Goal: Navigation & Orientation: Find specific page/section

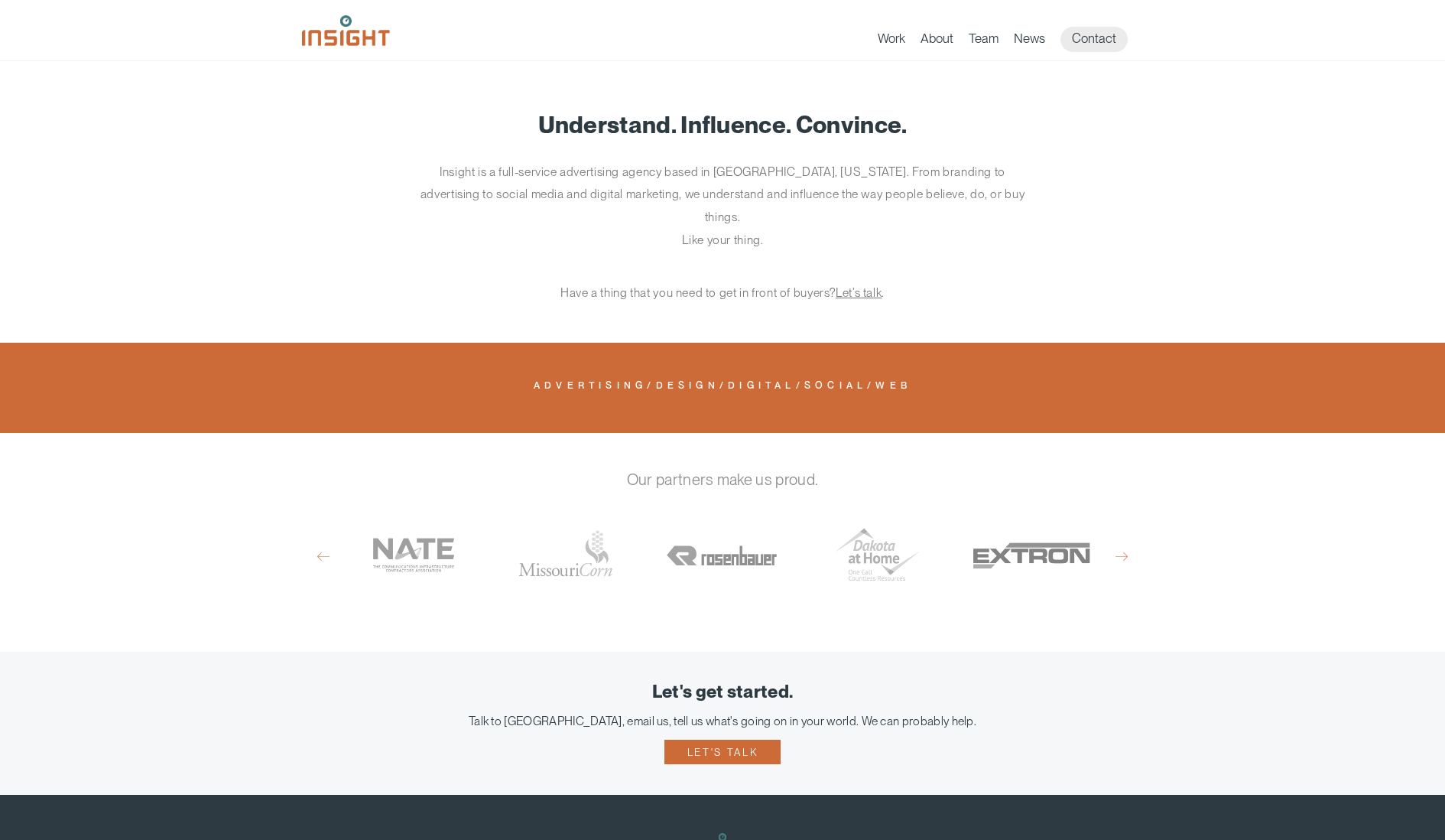
scroll to position [697, 0]
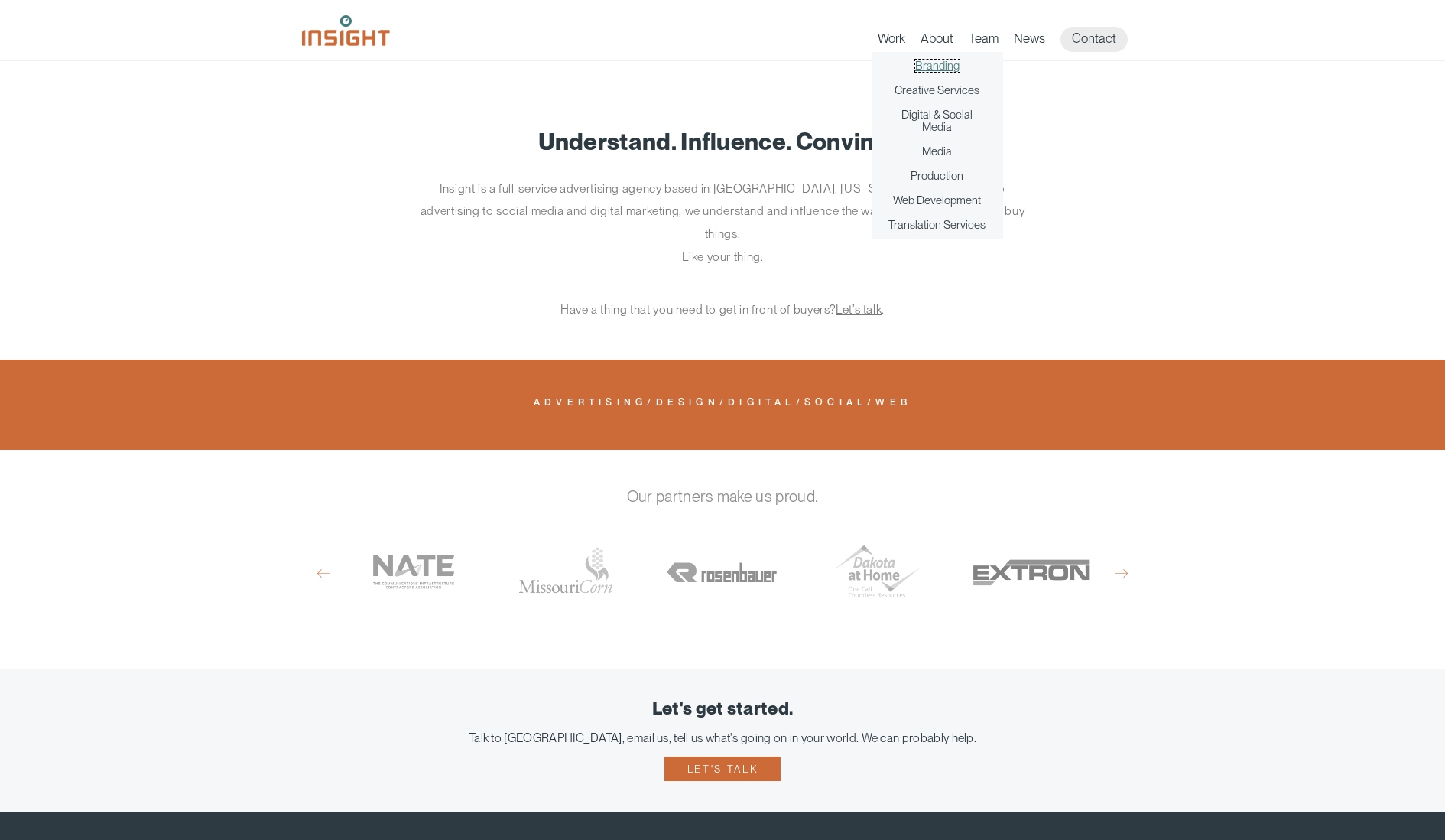
click at [942, 62] on link "Branding" at bounding box center [937, 66] width 44 height 13
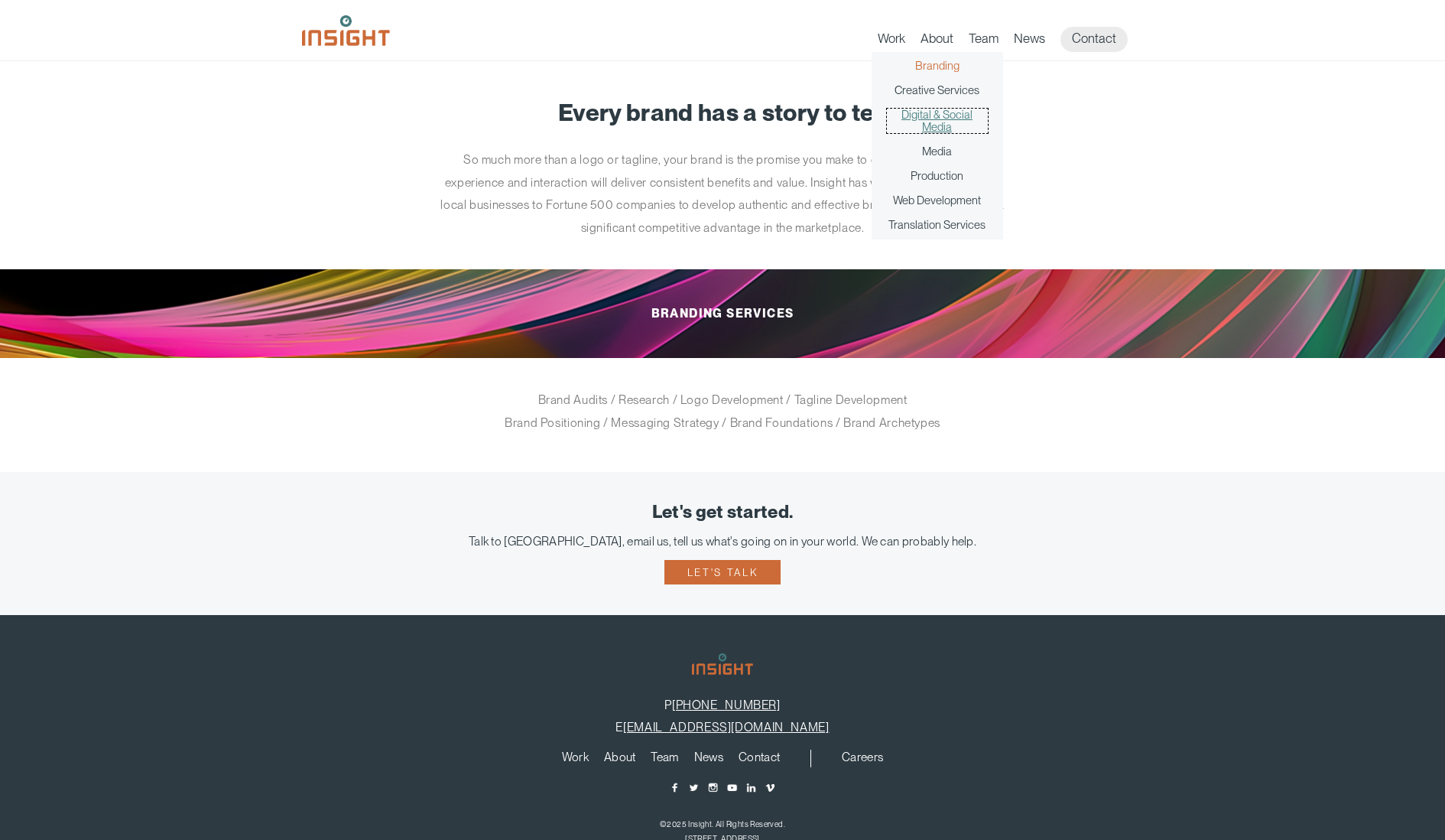
click at [948, 116] on link "Digital & Social Media" at bounding box center [937, 120] width 101 height 24
